Goal: Task Accomplishment & Management: Manage account settings

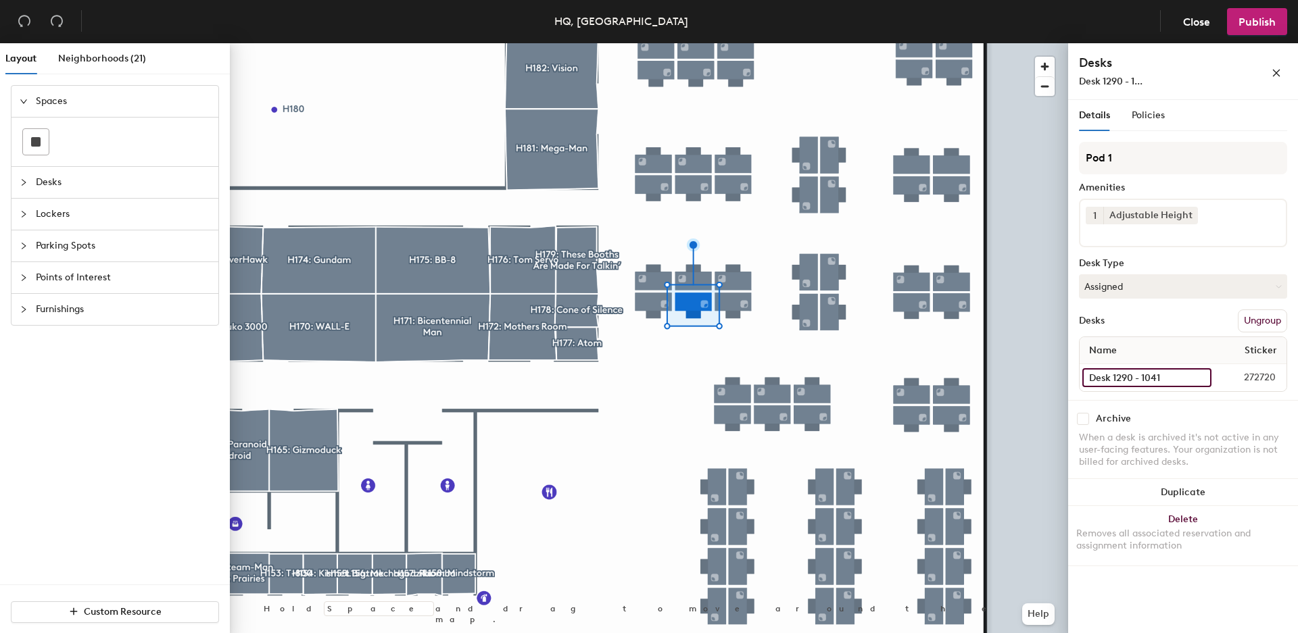
click at [1148, 374] on input "Desk 1290 - 1041" at bounding box center [1146, 377] width 129 height 19
click at [1179, 377] on input "Desk 1290 - 1041" at bounding box center [1146, 377] width 129 height 19
type input "Desk 1290 - 1041"
click at [1184, 377] on input "Desk 1290 - 1042" at bounding box center [1148, 377] width 132 height 19
click at [1180, 376] on input "Desk 1290 - 1042" at bounding box center [1148, 377] width 132 height 19
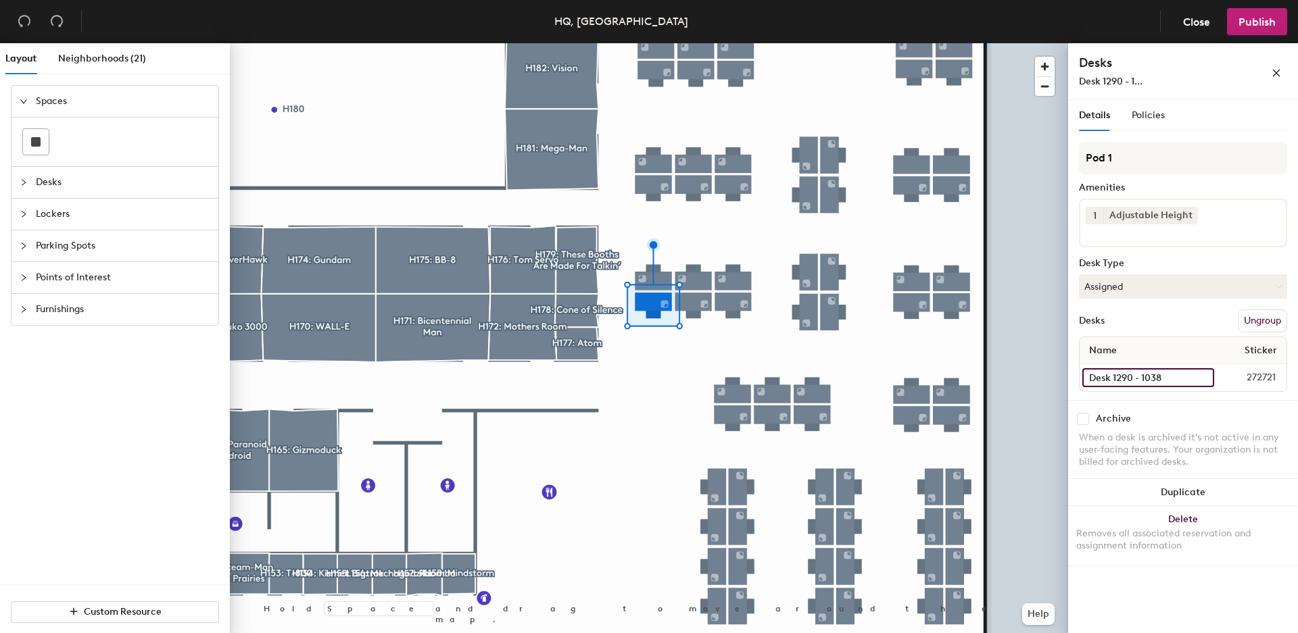
type input "Desk 1290 - 1038"
click at [1144, 377] on input "Desk 1290 - 1041" at bounding box center [1146, 377] width 129 height 19
click at [1169, 375] on input "Desk 1290 - 1041" at bounding box center [1146, 377] width 129 height 19
type input "Desk 1290 - 1039"
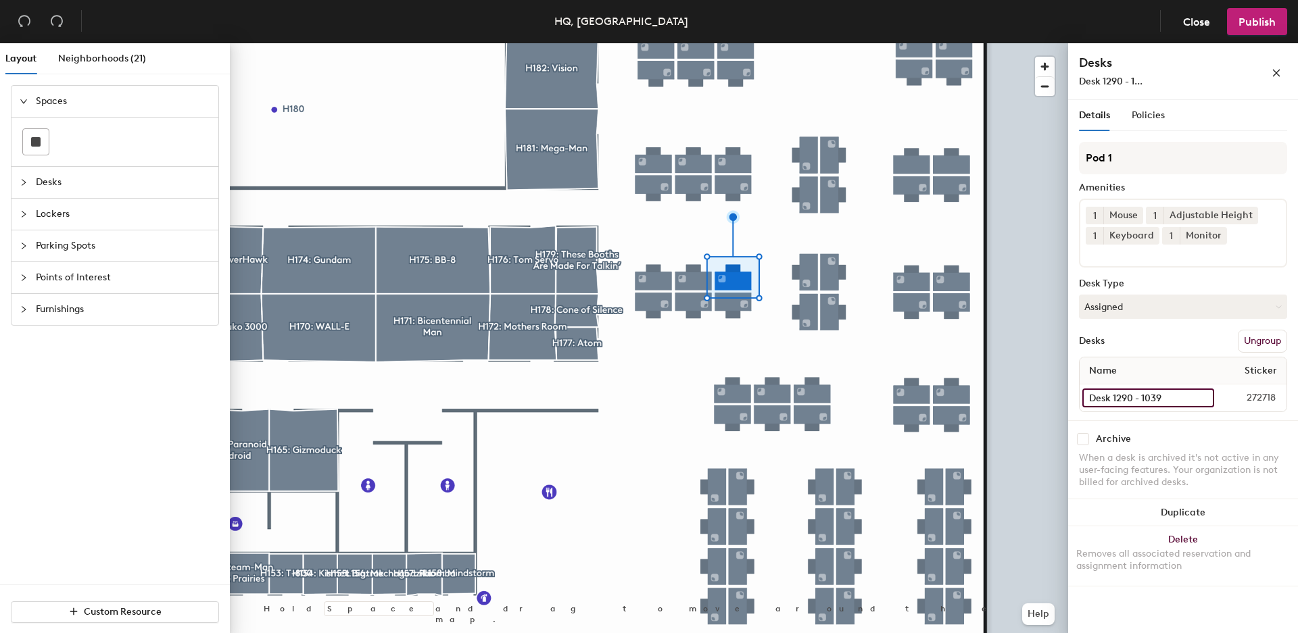
click at [1165, 394] on input "Desk 1290 - 1039" at bounding box center [1148, 398] width 132 height 19
click at [1169, 395] on input "Desk 1290 - 1039" at bounding box center [1148, 398] width 132 height 19
type input "Desk 1290 - 1035"
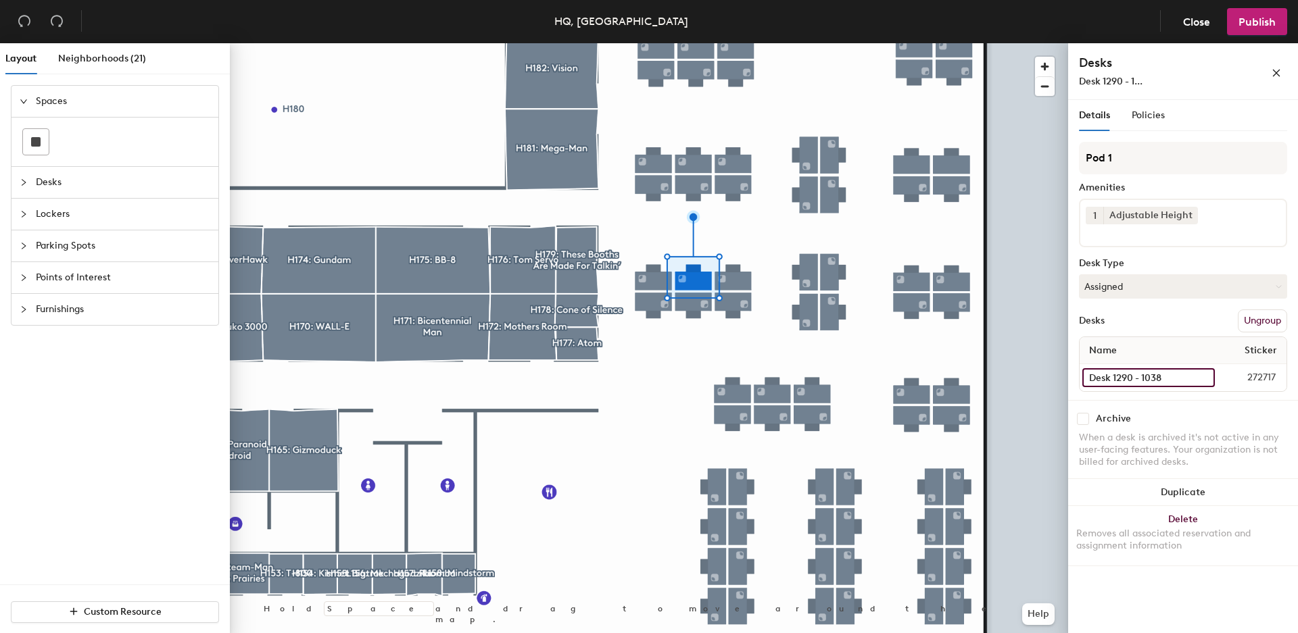
click at [1152, 379] on input "Desk 1290 - 1038" at bounding box center [1148, 377] width 132 height 19
click at [1173, 379] on input "Desk 1290 - 1038" at bounding box center [1148, 377] width 132 height 19
type input "Desk 1290 - 1036"
click at [1182, 375] on input "Desk 1290 - 1050" at bounding box center [1147, 377] width 130 height 19
click at [1169, 376] on input "Desk 1290 - 1050" at bounding box center [1147, 377] width 130 height 19
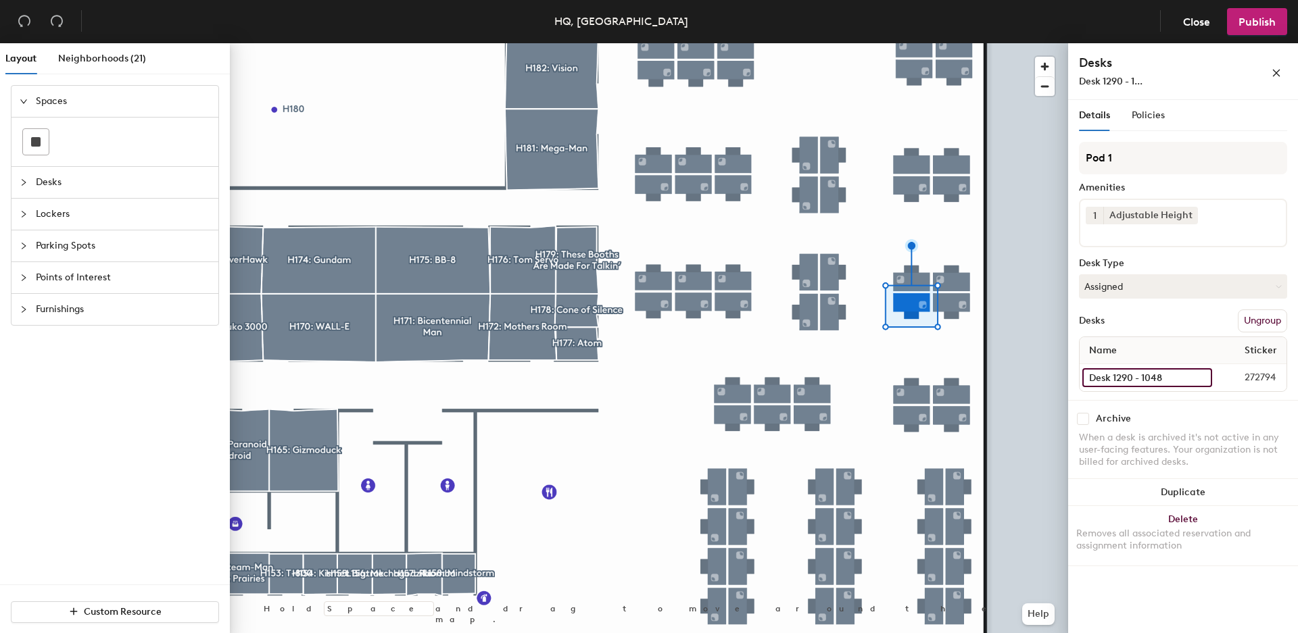
type input "Desk 1290 - 1048"
click at [1158, 375] on input "Desk 1290 - 1049" at bounding box center [1147, 377] width 130 height 19
click at [1179, 379] on input "Desk 1290 - 1049" at bounding box center [1147, 377] width 130 height 19
click at [1180, 380] on input "Desk 1290 - 1049" at bounding box center [1147, 377] width 130 height 19
type input "1290 - 1047"
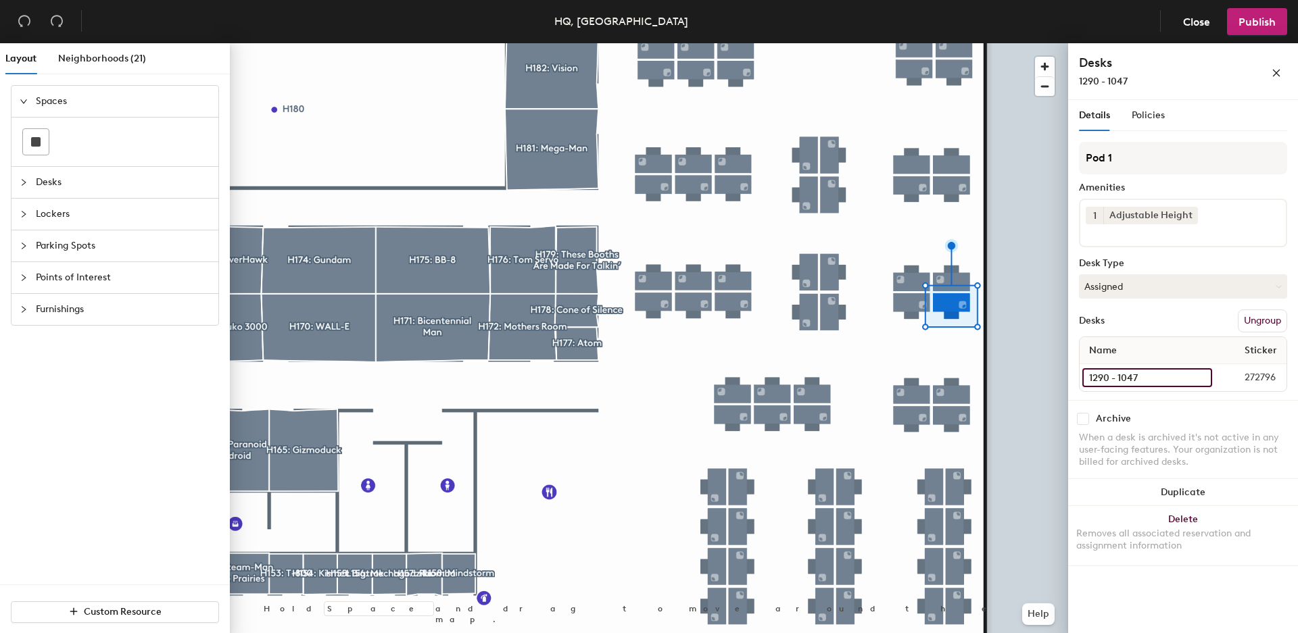
click at [1126, 375] on input "1290 - 1047" at bounding box center [1147, 377] width 130 height 19
drag, startPoint x: 1087, startPoint y: 378, endPoint x: 1128, endPoint y: 395, distance: 44.8
click at [1087, 379] on input "1290 - 1047" at bounding box center [1147, 377] width 130 height 19
click at [1088, 381] on input "1290 - 1047" at bounding box center [1147, 377] width 130 height 19
click at [1103, 377] on input "1290 - 1047" at bounding box center [1147, 377] width 130 height 19
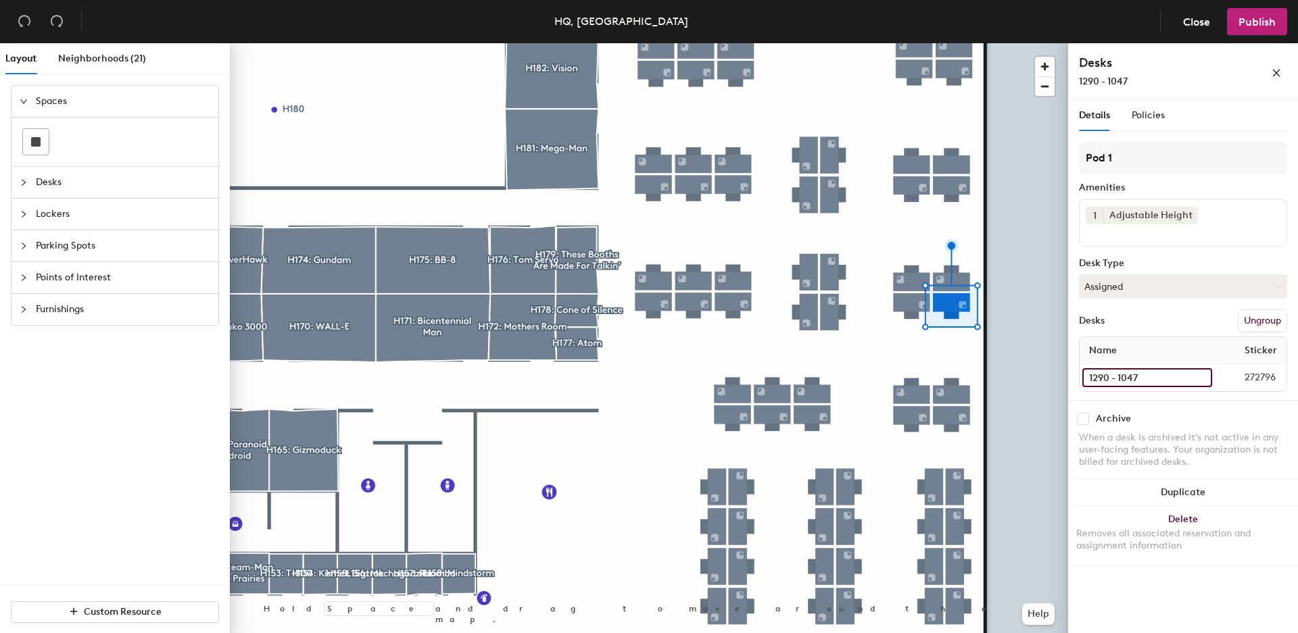
click at [1156, 384] on input "1290 - 1047" at bounding box center [1147, 377] width 130 height 19
type input "Desk 1290 - 1047"
click at [1161, 377] on input "Desk 1290 - 1048" at bounding box center [1147, 377] width 131 height 19
click at [1168, 374] on input "Desk 1290 - 1048" at bounding box center [1147, 377] width 131 height 19
type input "Desk 1290 - 1046"
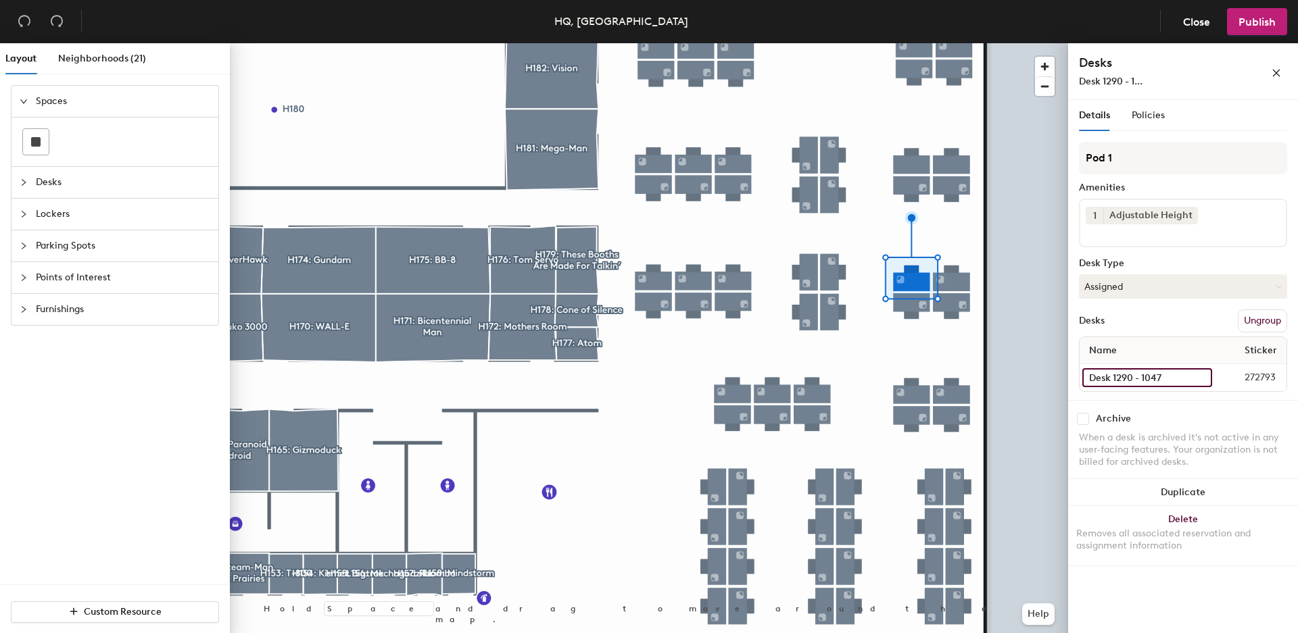
click at [1167, 376] on input "Desk 1290 - 1047" at bounding box center [1147, 377] width 130 height 19
click at [1169, 379] on input "Desk 1290 - 1047" at bounding box center [1147, 377] width 130 height 19
type input "Desk 1290 - 1045"
click at [1155, 376] on input "Desk 1290 - 1046" at bounding box center [1148, 377] width 132 height 19
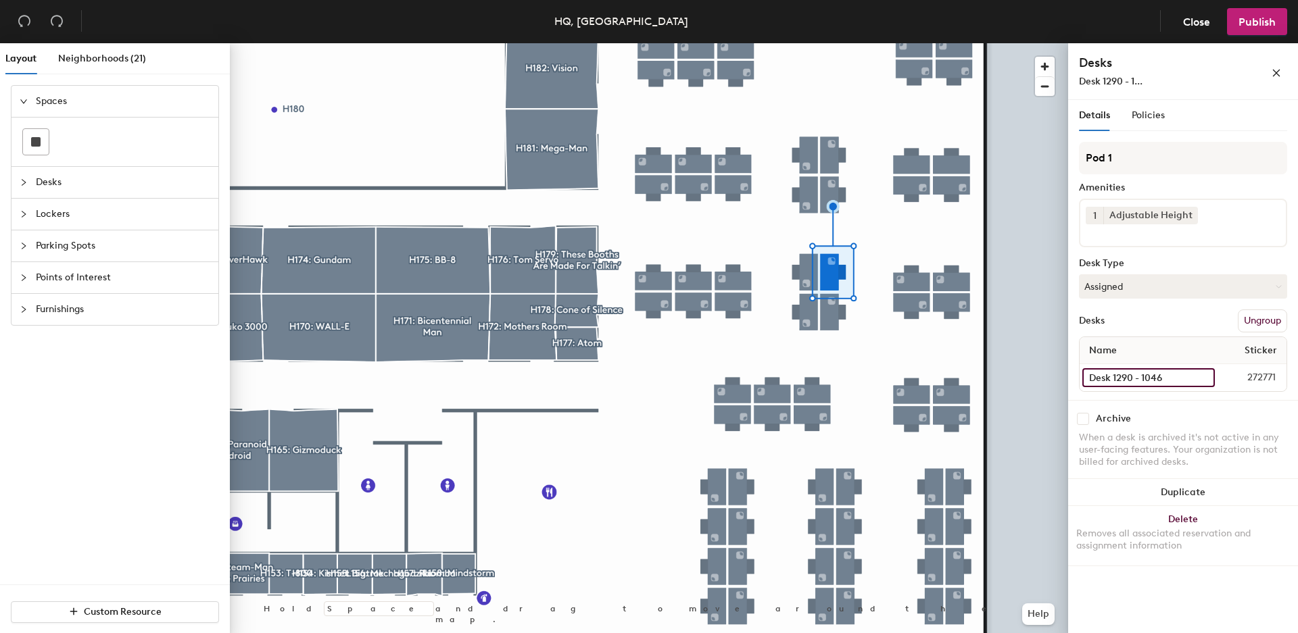
click at [1172, 378] on input "Desk 1290 - 1046" at bounding box center [1148, 377] width 132 height 19
type input "Desk 1290 - 1044"
click at [1171, 376] on input "Desk 1290 - 1045" at bounding box center [1147, 377] width 130 height 19
click at [1169, 376] on input "Desk 1290 - 1045" at bounding box center [1147, 377] width 130 height 19
click at [1165, 376] on input "Desk 1290 - 1045" at bounding box center [1147, 377] width 130 height 19
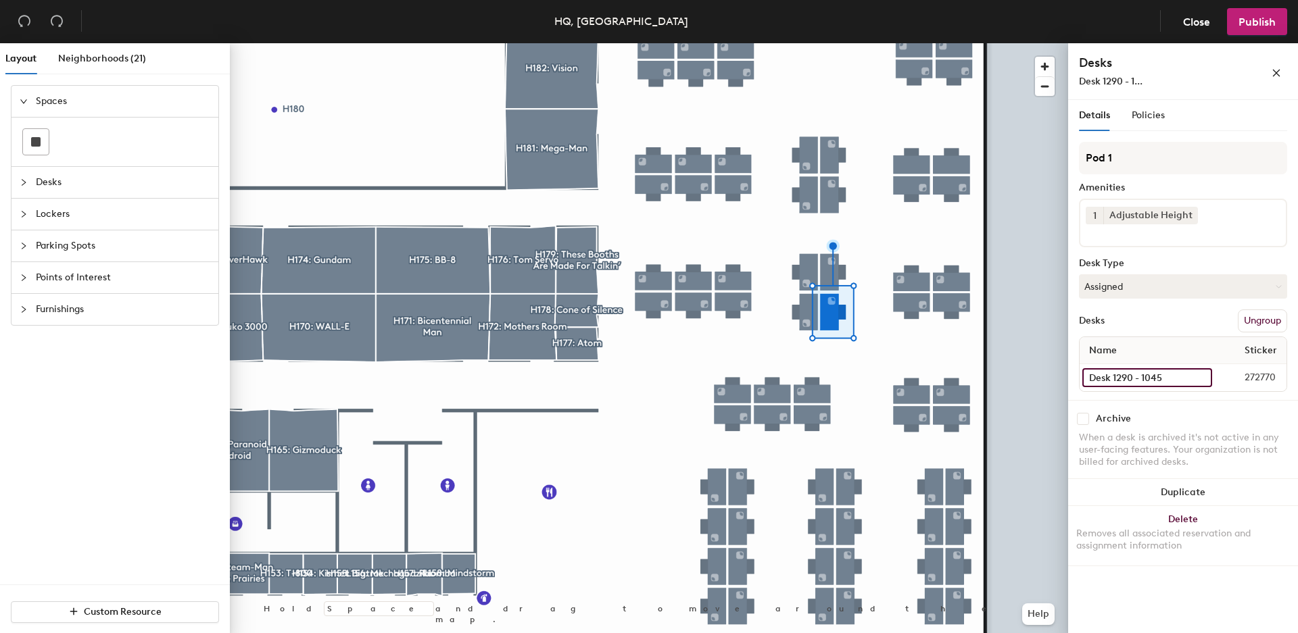
click at [1167, 378] on input "Desk 1290 - 1045" at bounding box center [1147, 377] width 130 height 19
click at [1170, 377] on input "Desk 1290 - 1045" at bounding box center [1147, 377] width 130 height 19
type input "Desk 1290 - 1043"
click at [1179, 378] on input "Desk 1290 - 1043" at bounding box center [1147, 377] width 130 height 19
click at [1180, 379] on input "Desk 1290 - 1043" at bounding box center [1147, 377] width 130 height 19
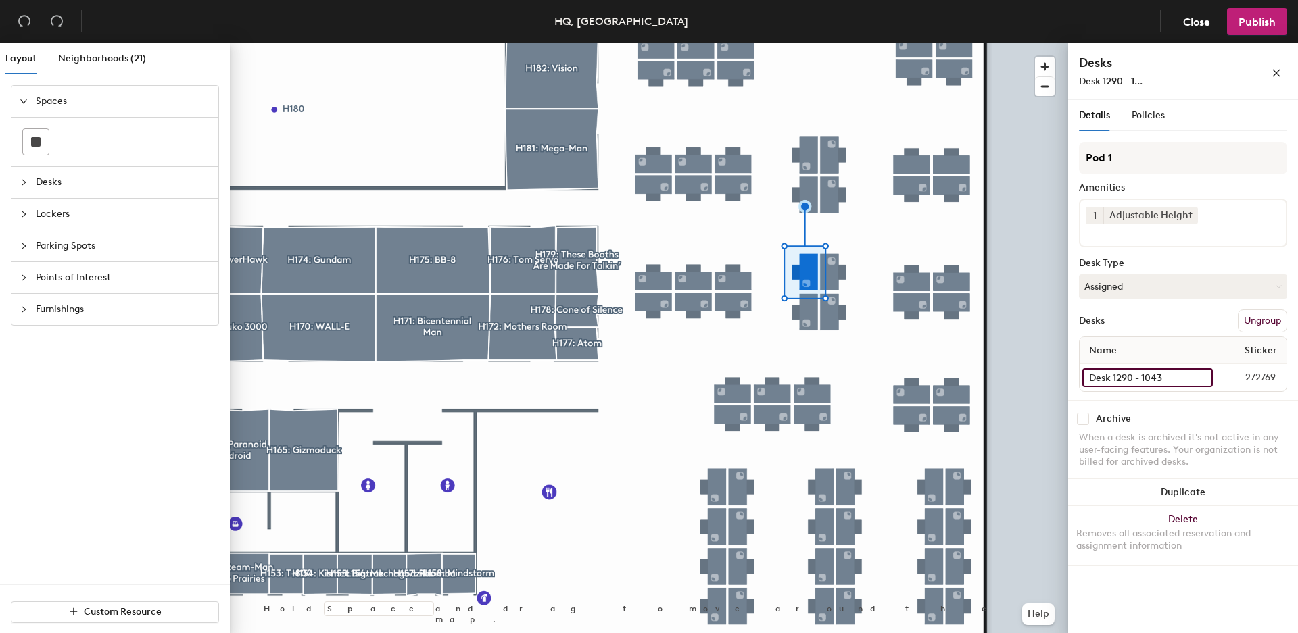
click at [1174, 374] on input "Desk 1290 - 1043" at bounding box center [1147, 377] width 130 height 19
click at [1185, 376] on input "Desk 1290 - 1043" at bounding box center [1147, 377] width 130 height 19
type input "Desk 1290 - 1041"
click at [1157, 375] on input "Desk 1290 - 1044" at bounding box center [1147, 377] width 130 height 19
click at [1168, 376] on input "Desk 1290 - 1044" at bounding box center [1147, 377] width 130 height 19
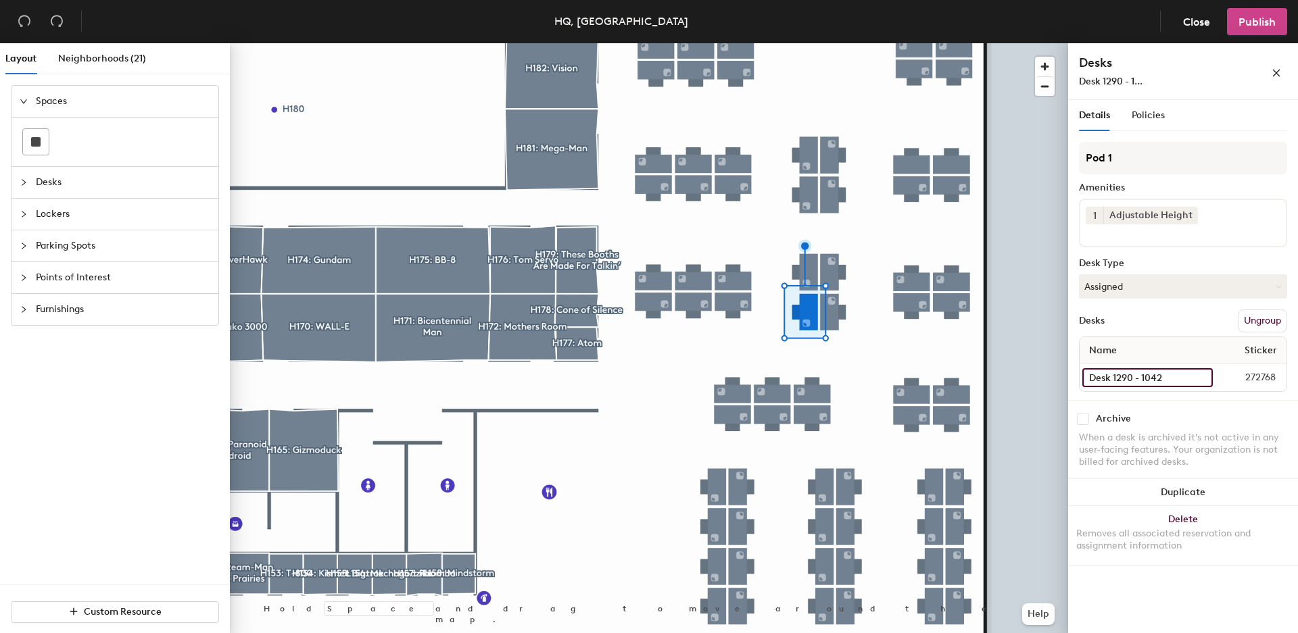
type input "Desk 1290 - 1042"
click at [1250, 30] on button "Publish" at bounding box center [1257, 21] width 60 height 27
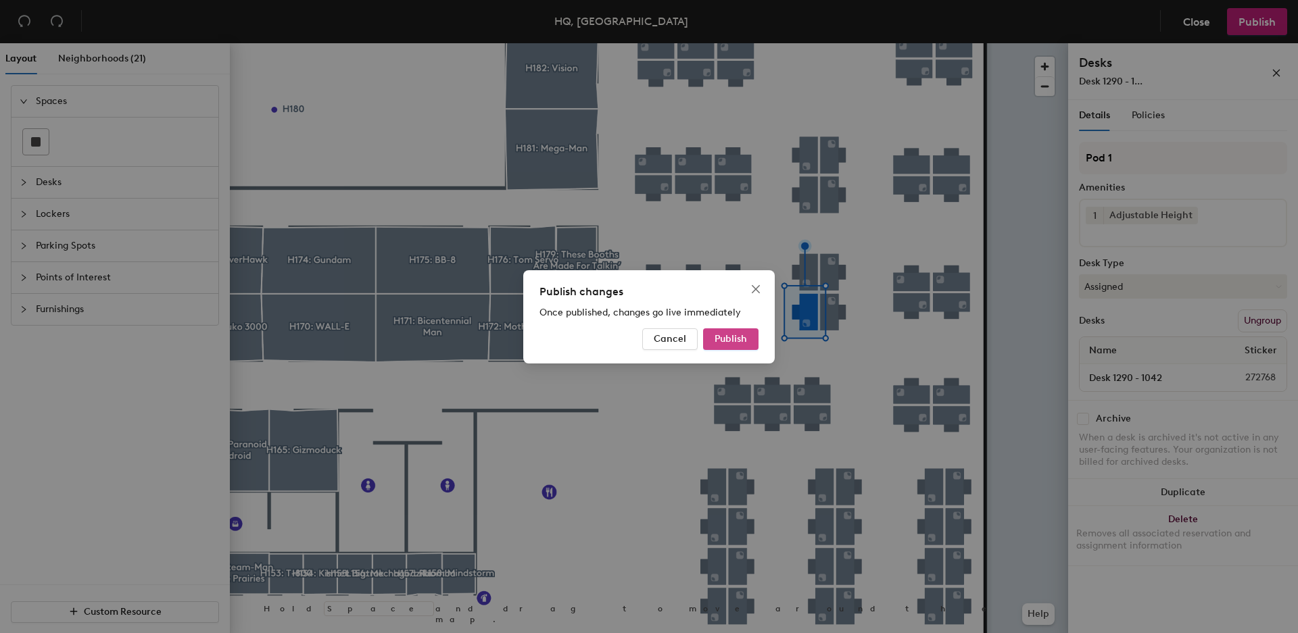
click at [748, 337] on button "Publish" at bounding box center [730, 340] width 55 height 22
